Goal: Task Accomplishment & Management: Manage account settings

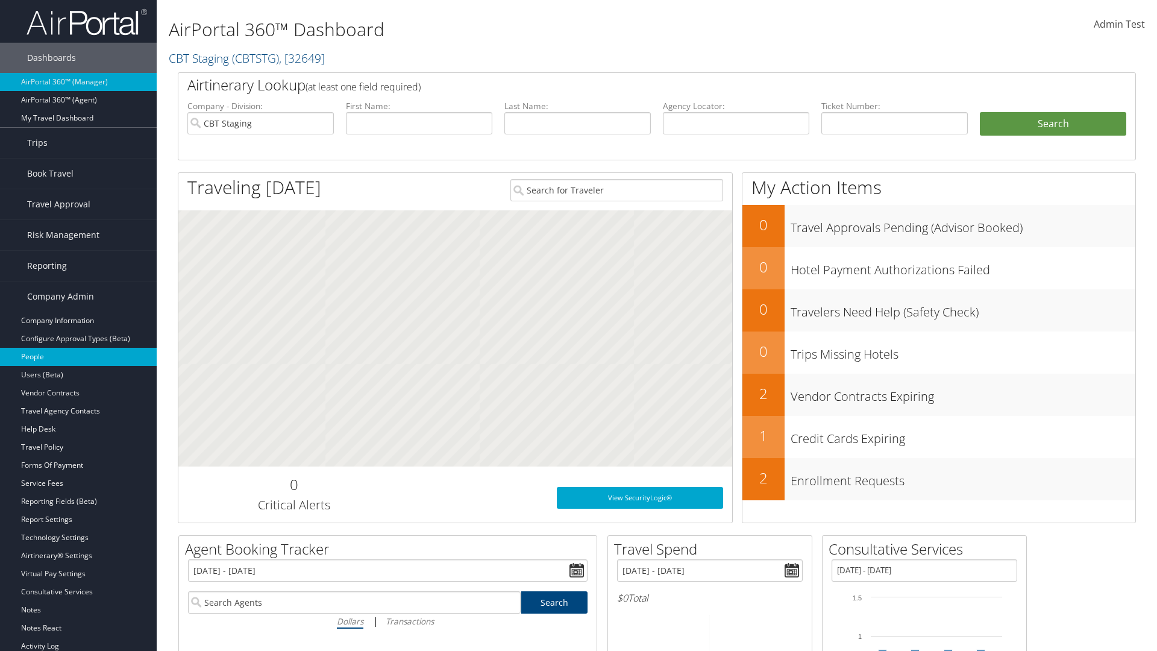
click at [78, 357] on link "People" at bounding box center [78, 357] width 157 height 18
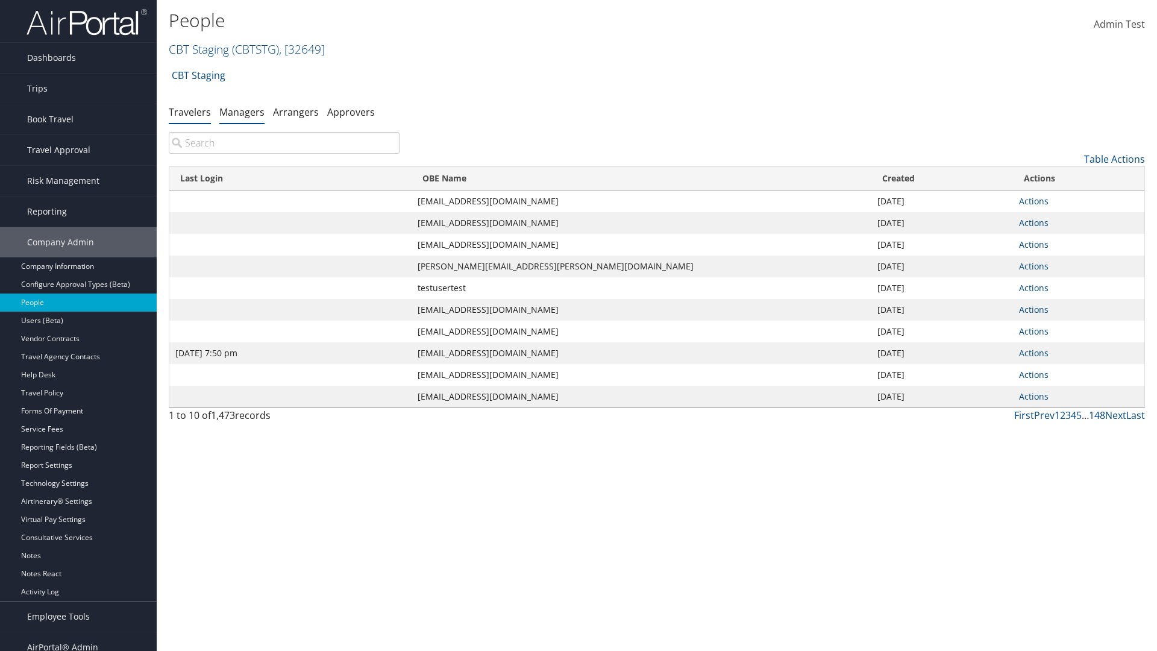
click at [242, 111] on link "Managers" at bounding box center [241, 111] width 45 height 13
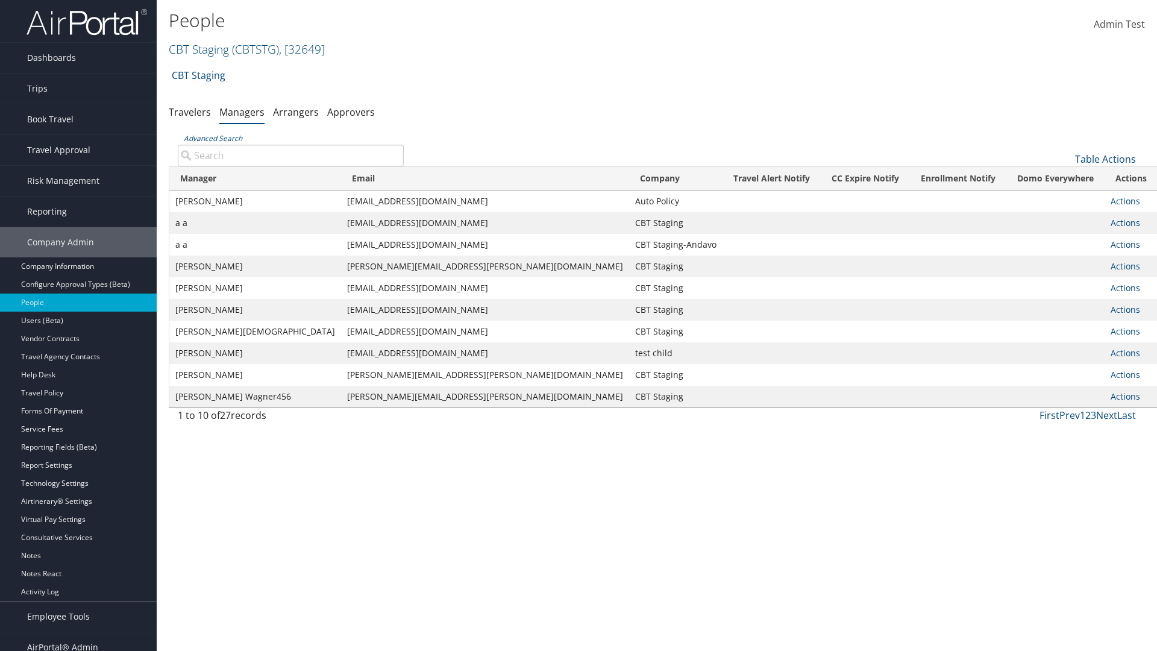
click at [290, 155] on input "Advanced Search" at bounding box center [291, 156] width 226 height 22
type input "[PERSON_NAME]"
click at [1110, 201] on link "Actions" at bounding box center [1125, 200] width 30 height 11
click at [1056, 219] on link "User Settings" at bounding box center [1056, 218] width 113 height 20
